Goal: Task Accomplishment & Management: Use online tool/utility

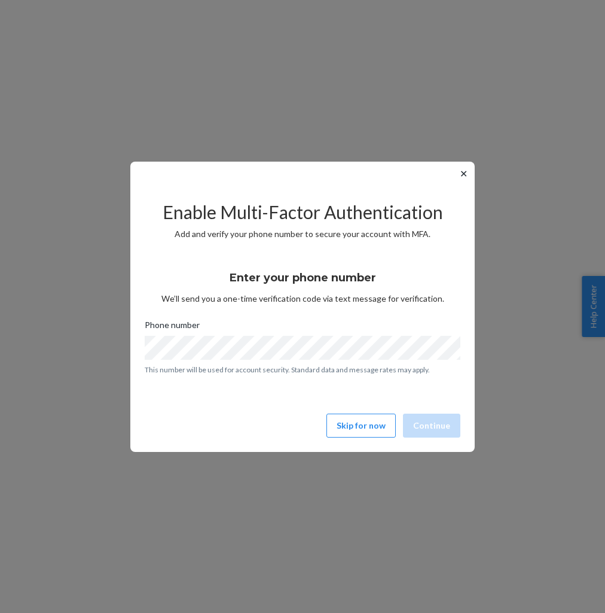
click at [464, 176] on button "✕" at bounding box center [464, 173] width 13 height 14
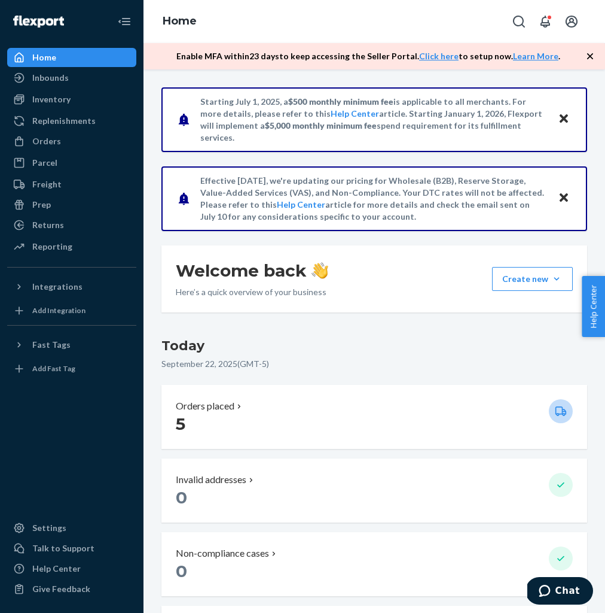
click at [590, 53] on icon "button" at bounding box center [590, 56] width 12 height 12
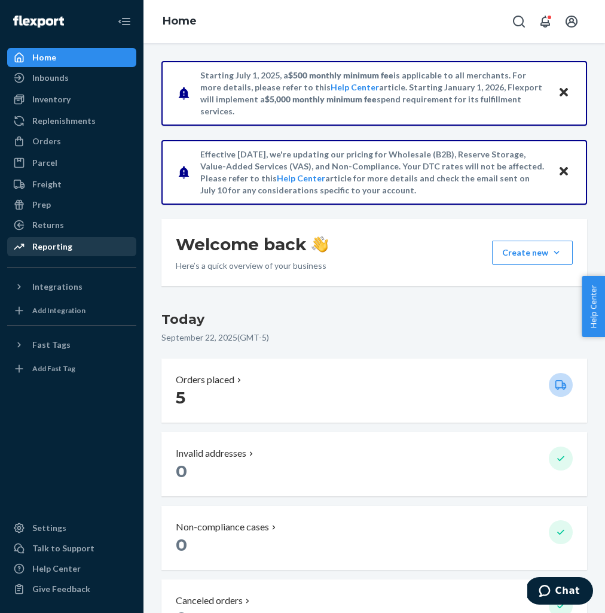
click at [48, 248] on div "Reporting" at bounding box center [52, 246] width 40 height 12
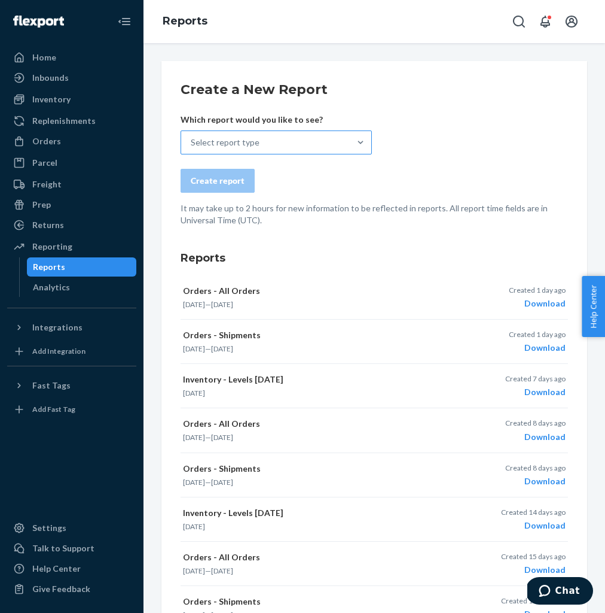
click at [261, 139] on div "Select report type" at bounding box center [265, 143] width 169 height 22
click at [132, 142] on input "Select report type" at bounding box center [132, 142] width 0 height 0
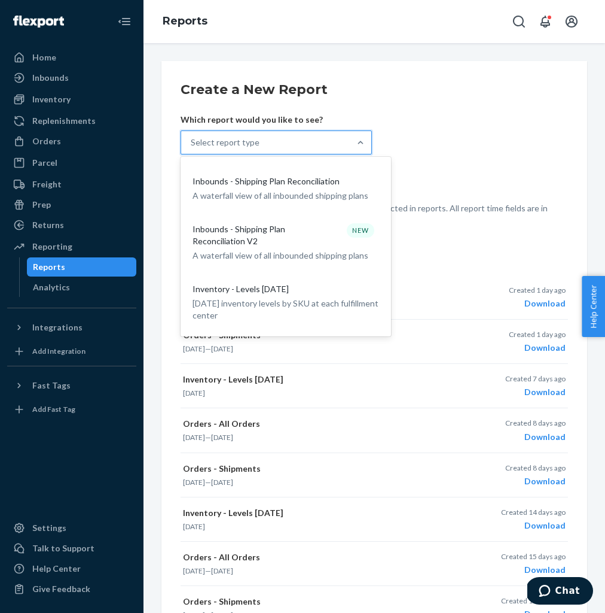
scroll to position [415, 0]
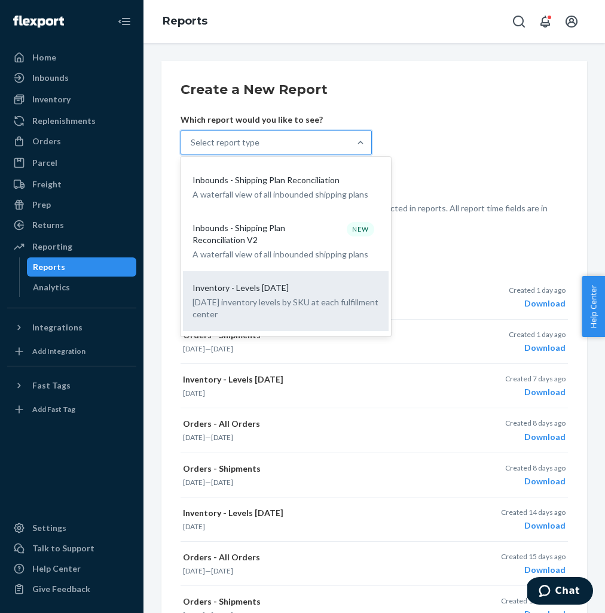
click at [248, 282] on p "Inventory - Levels [DATE]" at bounding box center [241, 288] width 96 height 12
click at [132, 142] on input "option Inventory - Levels [DATE] focused, 10 of 27. 27 results available. Use U…" at bounding box center [132, 142] width 0 height 0
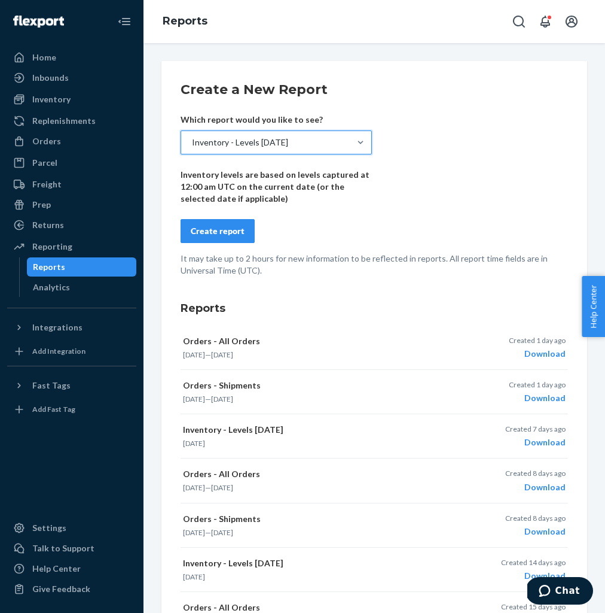
click at [220, 233] on div "Create report" at bounding box center [218, 231] width 54 height 12
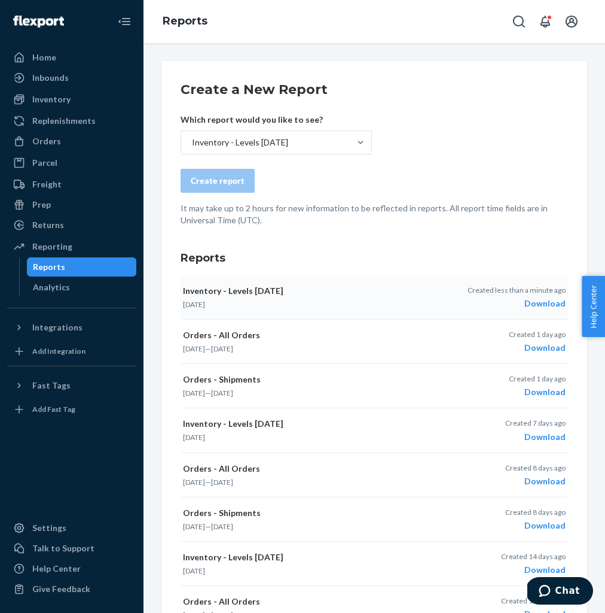
click at [552, 304] on div "Download" at bounding box center [517, 303] width 98 height 12
